Goal: Task Accomplishment & Management: Use online tool/utility

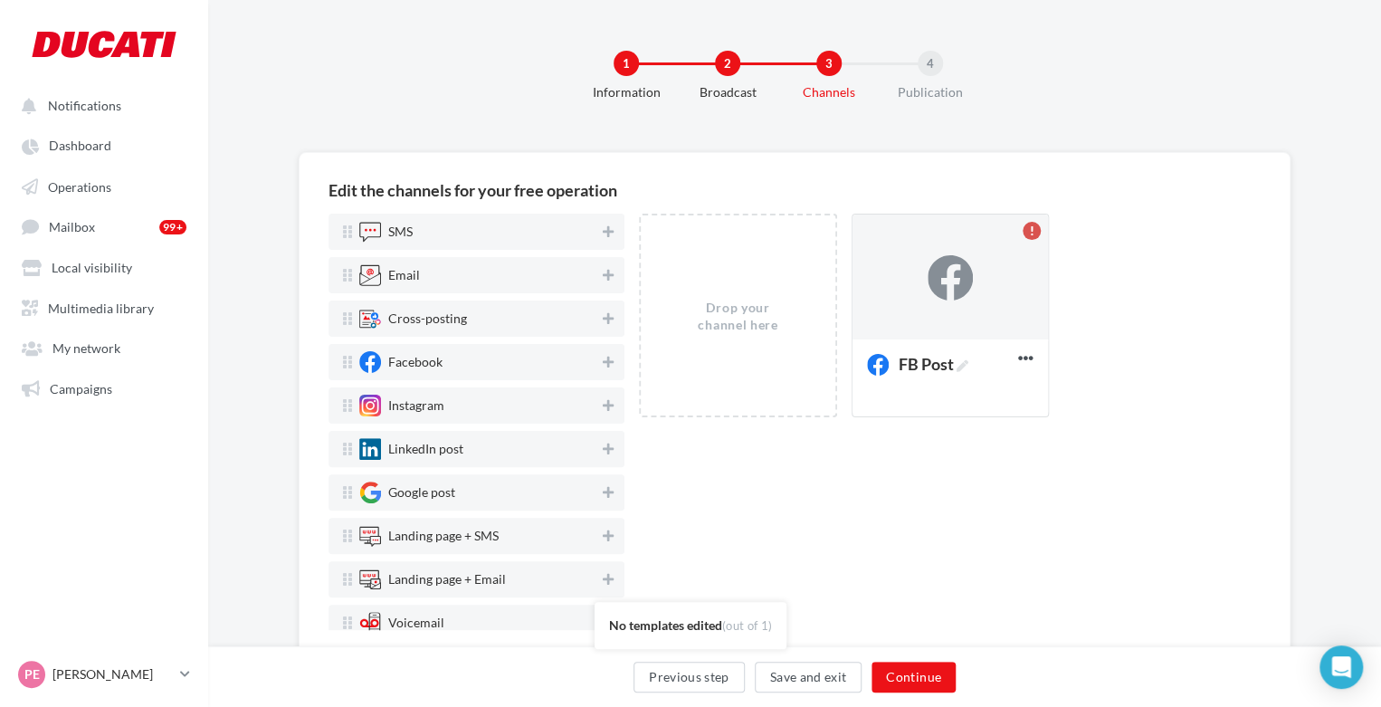
click at [807, 439] on div "Drop your channel here FB Post Delete" at bounding box center [950, 422] width 622 height 416
click at [603, 407] on icon at bounding box center [608, 405] width 11 height 13
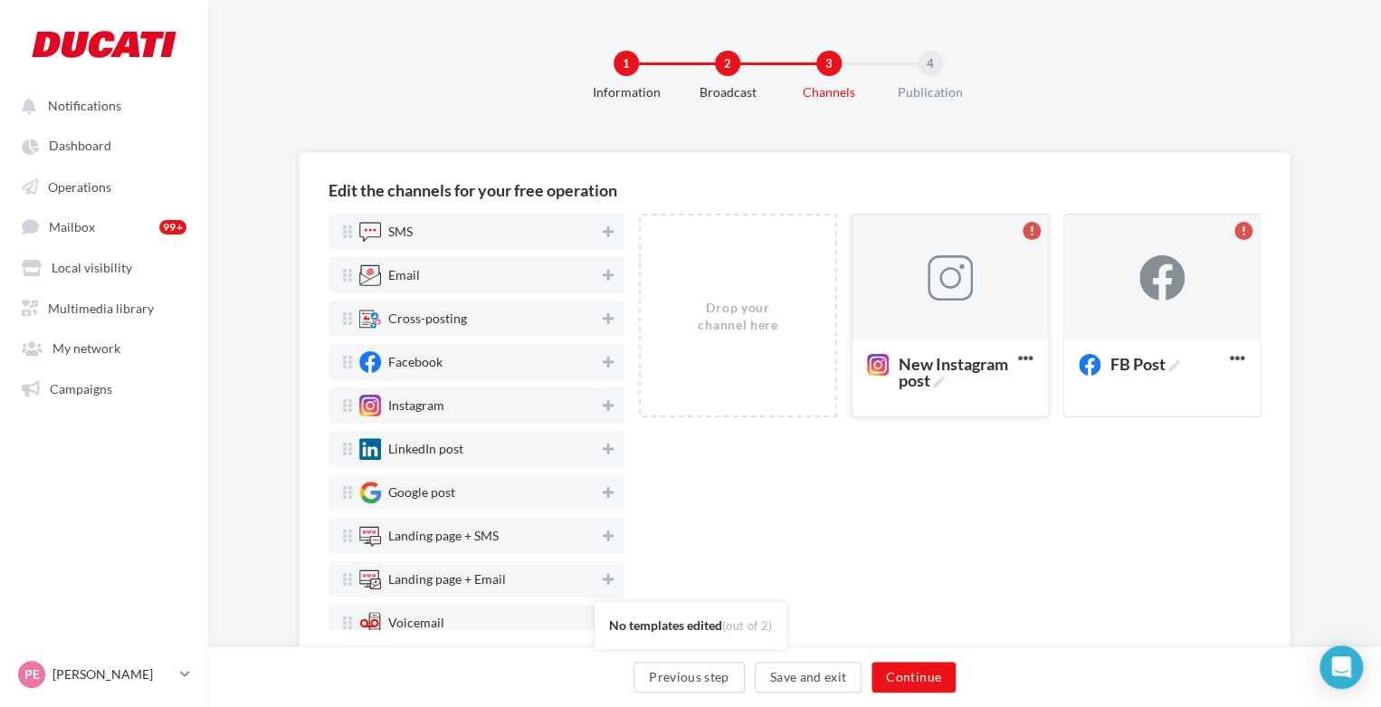
click at [984, 296] on div at bounding box center [949, 277] width 195 height 127
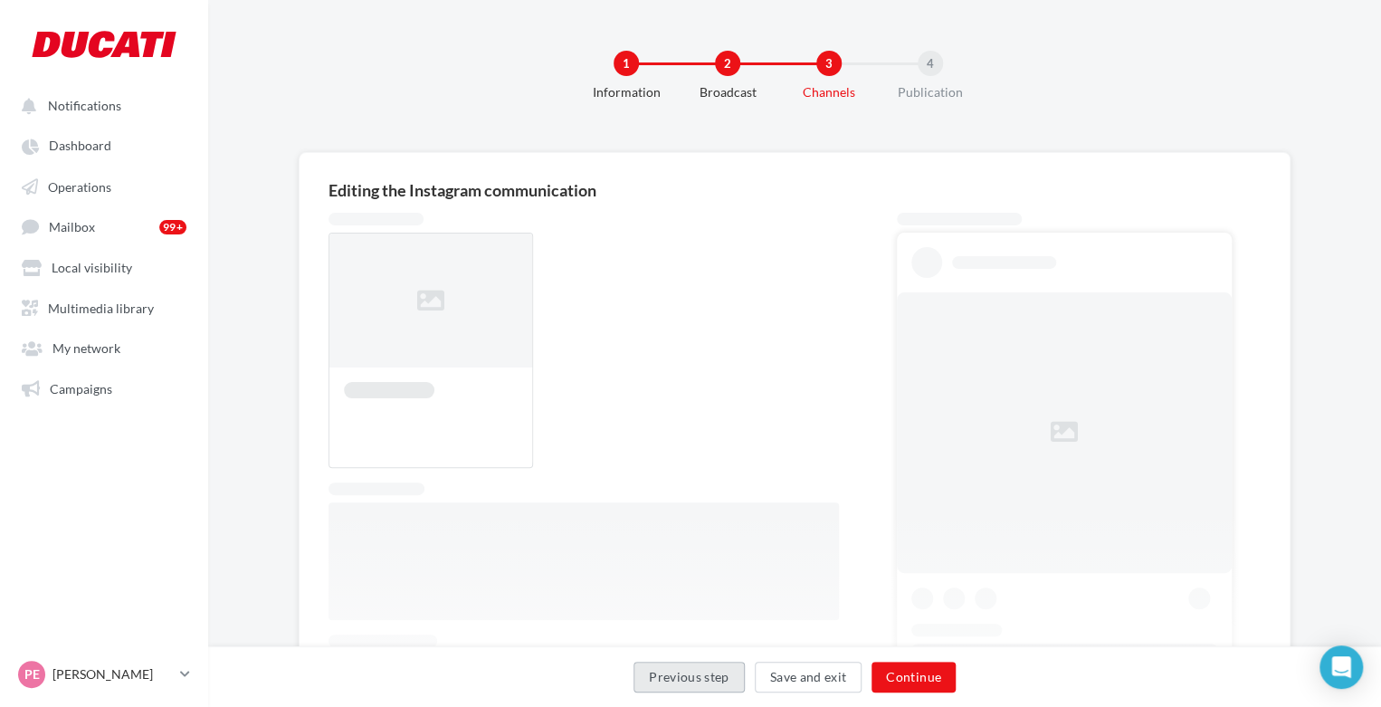
click at [669, 670] on button "Previous step" at bounding box center [688, 676] width 111 height 31
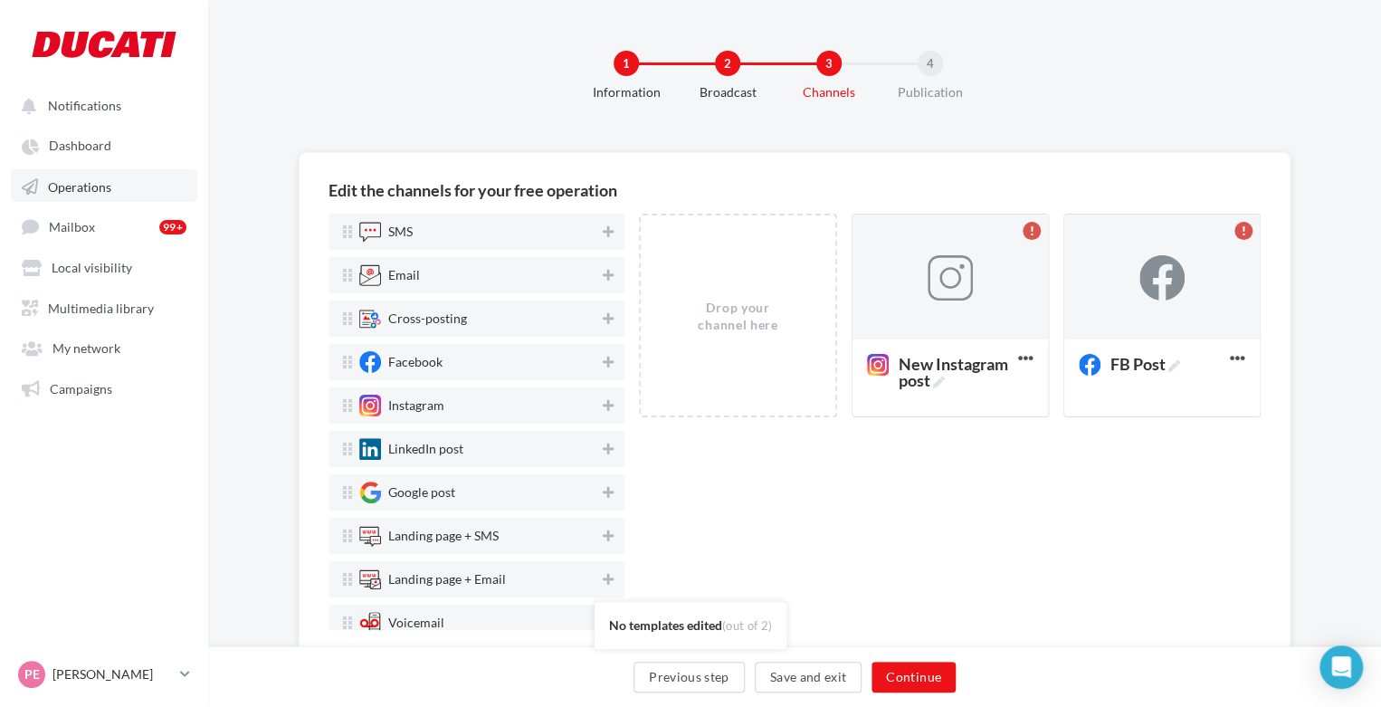
click at [73, 195] on link "Operations" at bounding box center [104, 185] width 186 height 33
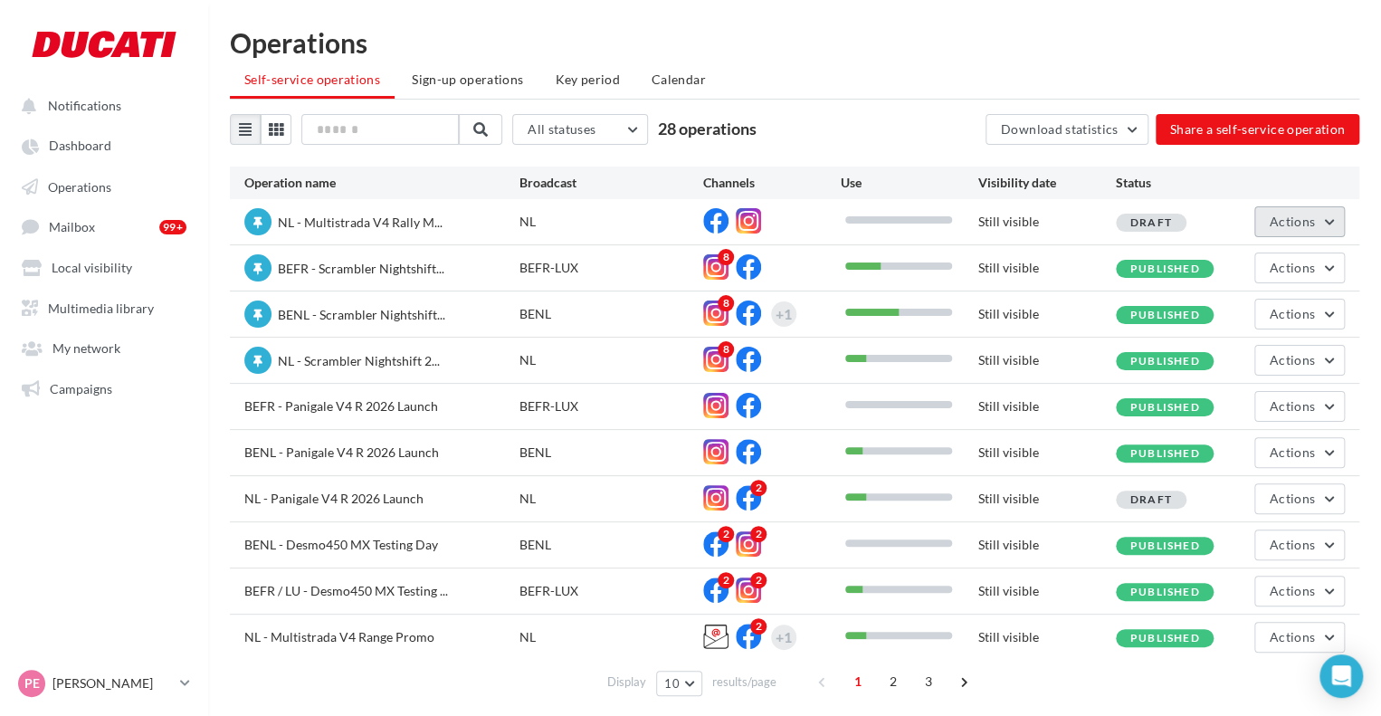
click at [1292, 216] on span "Actions" at bounding box center [1291, 221] width 45 height 15
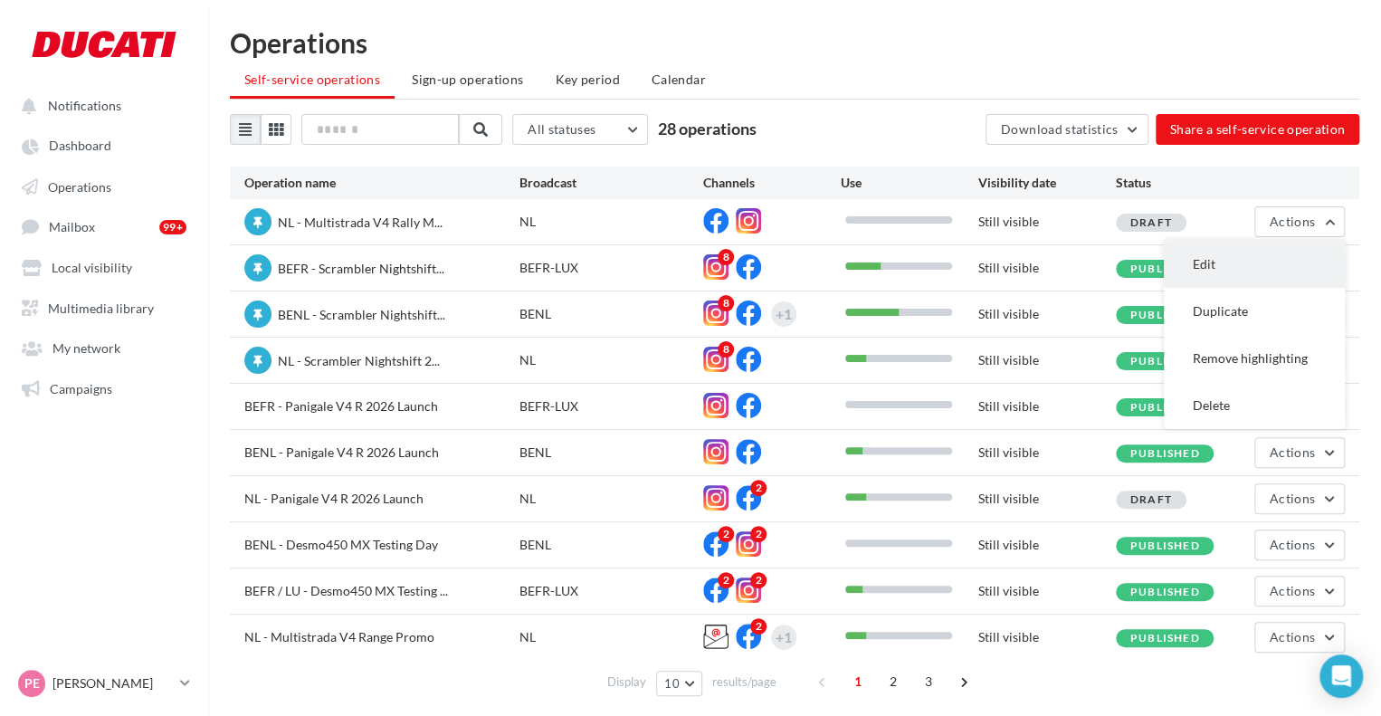
click at [1274, 268] on button "Edit" at bounding box center [1254, 264] width 181 height 47
